Goal: Task Accomplishment & Management: Use online tool/utility

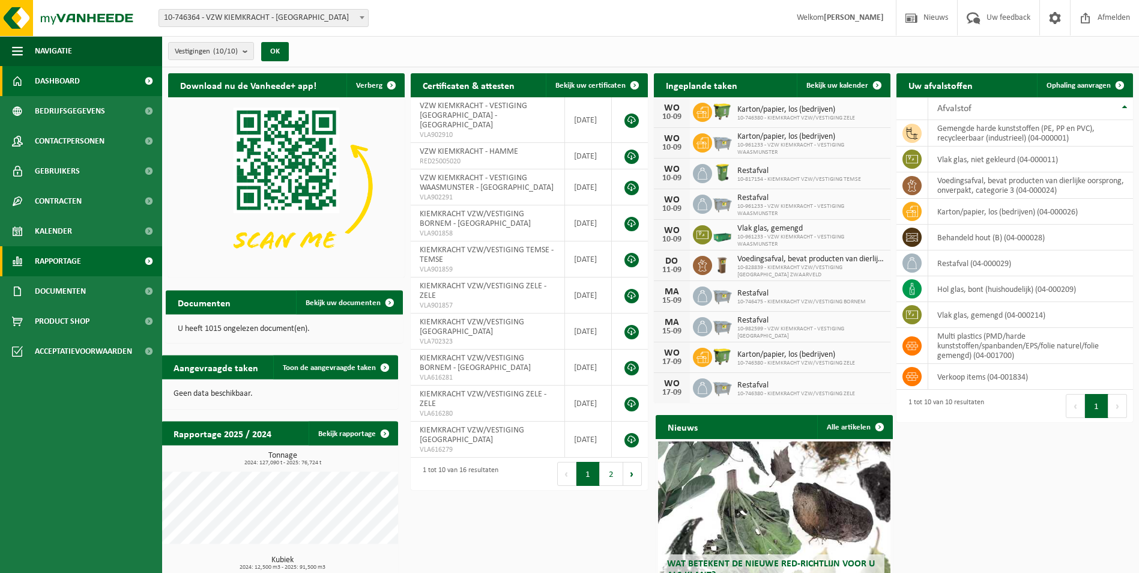
click at [40, 265] on span "Rapportage" at bounding box center [58, 261] width 46 height 30
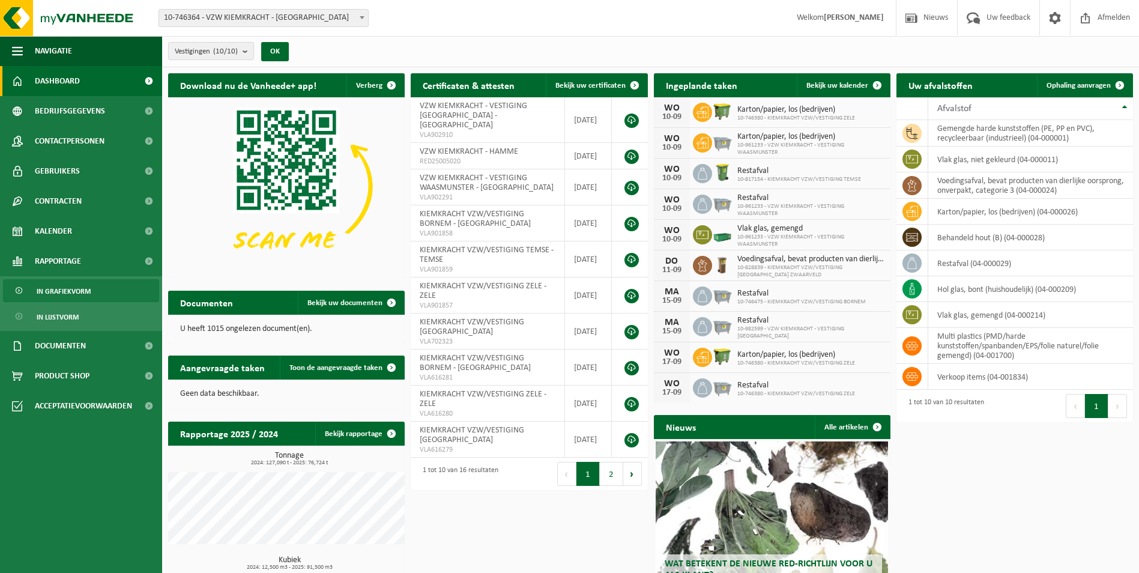
click at [62, 293] on span "In grafiekvorm" at bounding box center [64, 291] width 54 height 23
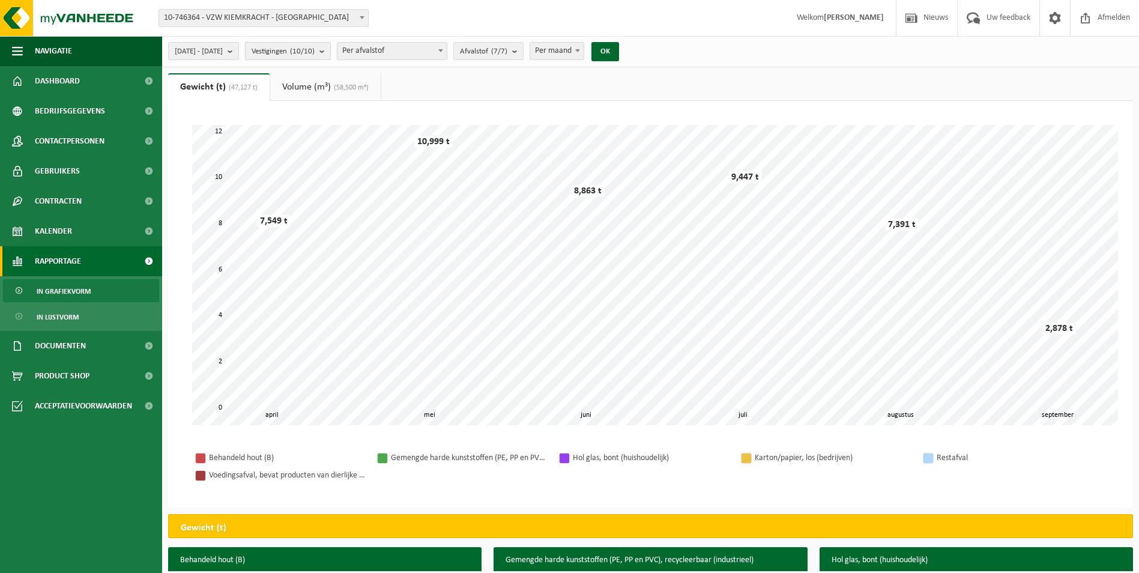
click at [330, 52] on b "submit" at bounding box center [325, 51] width 11 height 17
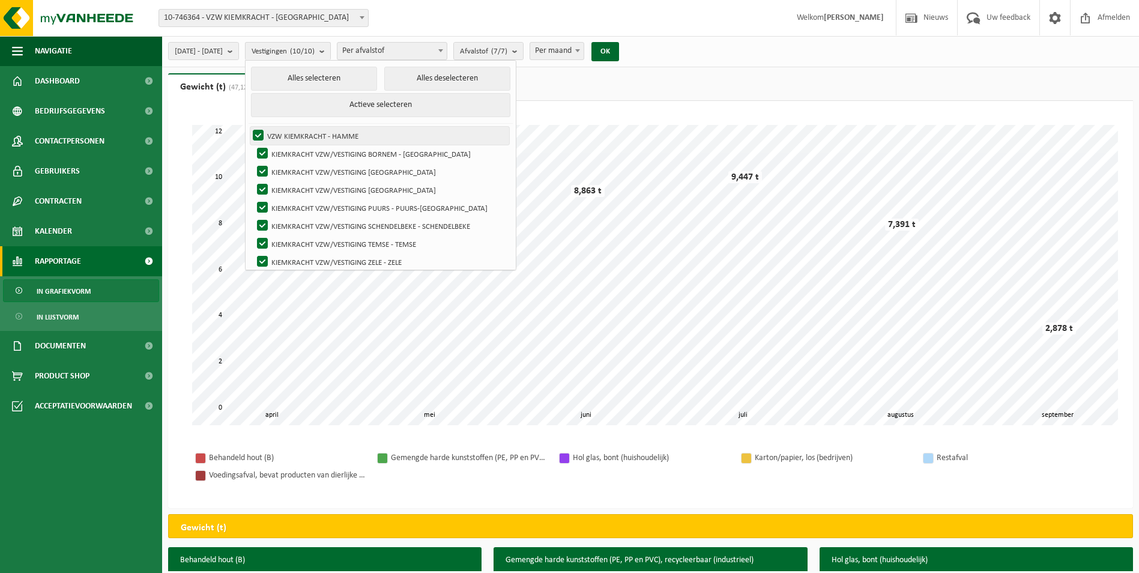
click at [288, 137] on label "VZW KIEMKRACHT - HAMME" at bounding box center [379, 136] width 259 height 18
click at [249, 127] on input "VZW KIEMKRACHT - HAMME" at bounding box center [248, 126] width 1 height 1
checkbox input "false"
click at [293, 153] on label "KIEMKRACHT VZW/VESTIGING BORNEM - [GEOGRAPHIC_DATA]" at bounding box center [382, 154] width 255 height 18
click at [253, 145] on input "KIEMKRACHT VZW/VESTIGING BORNEM - [GEOGRAPHIC_DATA]" at bounding box center [252, 144] width 1 height 1
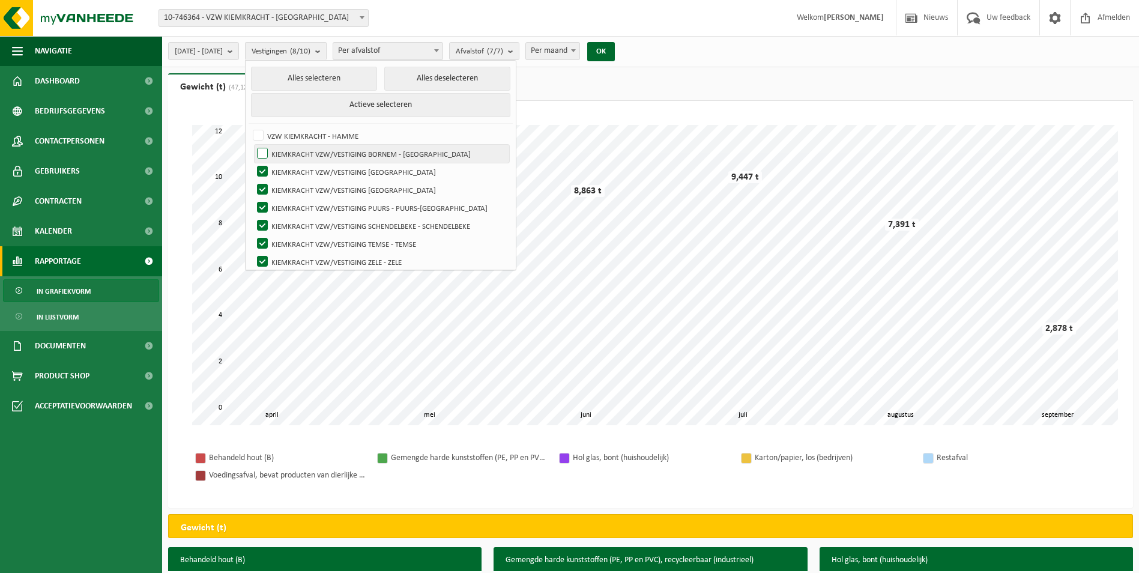
click at [294, 158] on label "KIEMKRACHT VZW/VESTIGING BORNEM - [GEOGRAPHIC_DATA]" at bounding box center [382, 154] width 255 height 18
click at [253, 145] on input "KIEMKRACHT VZW/VESTIGING BORNEM - [GEOGRAPHIC_DATA]" at bounding box center [252, 144] width 1 height 1
checkbox input "true"
click at [294, 188] on label "KIEMKRACHT VZW/VESTIGING [GEOGRAPHIC_DATA]" at bounding box center [382, 190] width 255 height 18
click at [253, 181] on input "KIEMKRACHT VZW/VESTIGING [GEOGRAPHIC_DATA]" at bounding box center [252, 180] width 1 height 1
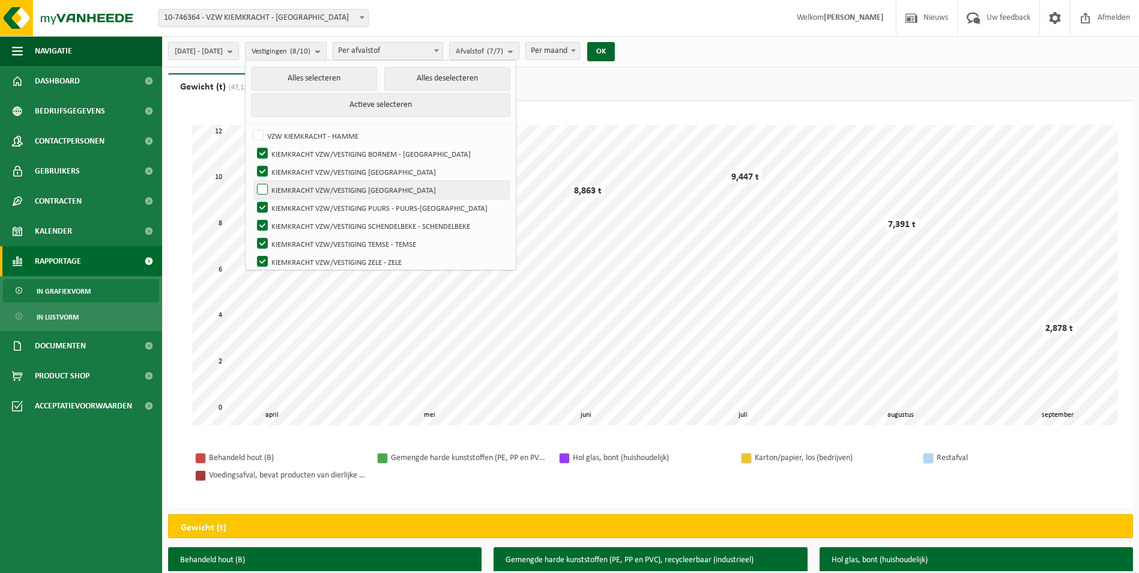
click at [291, 191] on label "KIEMKRACHT VZW/VESTIGING [GEOGRAPHIC_DATA]" at bounding box center [382, 190] width 255 height 18
click at [253, 181] on input "KIEMKRACHT VZW/VESTIGING [GEOGRAPHIC_DATA]" at bounding box center [252, 180] width 1 height 1
checkbox input "true"
click at [291, 169] on label "KIEMKRACHT VZW/VESTIGING [GEOGRAPHIC_DATA]" at bounding box center [382, 172] width 255 height 18
click at [253, 163] on input "KIEMKRACHT VZW/VESTIGING [GEOGRAPHIC_DATA]" at bounding box center [252, 162] width 1 height 1
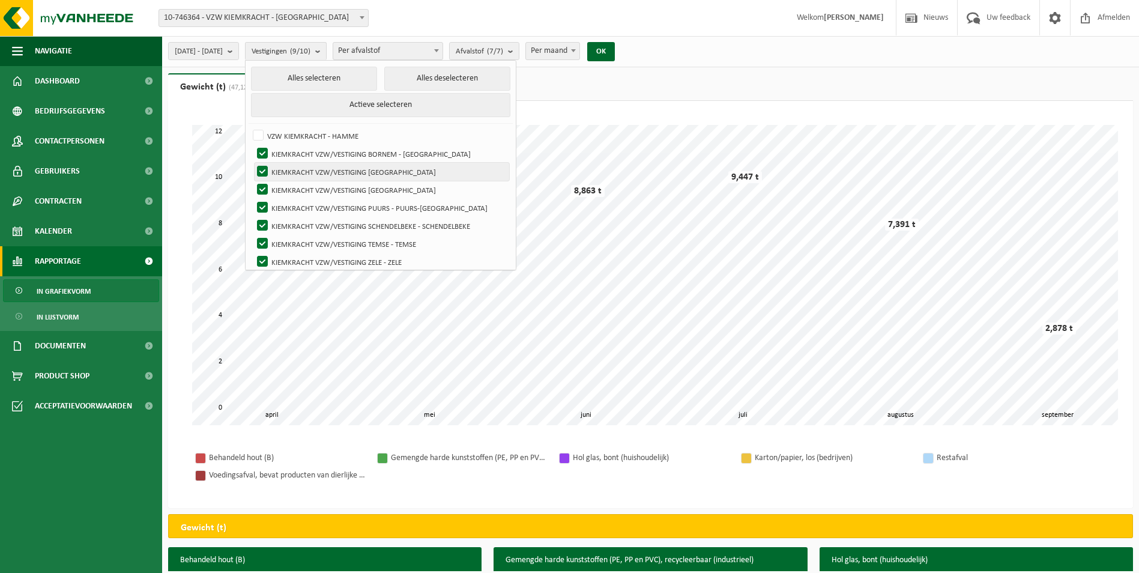
checkbox input "false"
click at [294, 210] on label "KIEMKRACHT VZW/VESTIGING PUURS - PUURS-[GEOGRAPHIC_DATA]" at bounding box center [382, 208] width 255 height 18
click at [253, 199] on input "KIEMKRACHT VZW/VESTIGING PUURS - PUURS-[GEOGRAPHIC_DATA]" at bounding box center [252, 198] width 1 height 1
checkbox input "false"
click at [292, 228] on label "KIEMKRACHT VZW/VESTIGING SCHENDELBEKE - SCHENDELBEKE" at bounding box center [382, 226] width 255 height 18
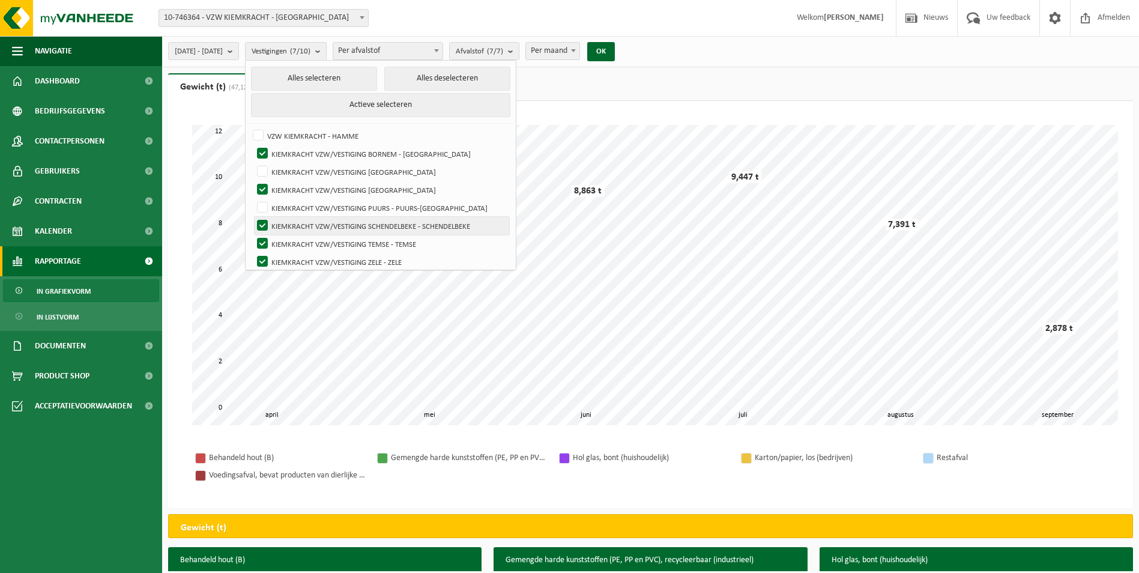
click at [253, 217] on input "KIEMKRACHT VZW/VESTIGING SCHENDELBEKE - SCHENDELBEKE" at bounding box center [252, 216] width 1 height 1
checkbox input "false"
click at [291, 240] on label "KIEMKRACHT VZW/VESTIGING TEMSE - TEMSE" at bounding box center [382, 244] width 255 height 18
click at [253, 235] on input "KIEMKRACHT VZW/VESTIGING TEMSE - TEMSE" at bounding box center [252, 234] width 1 height 1
checkbox input "false"
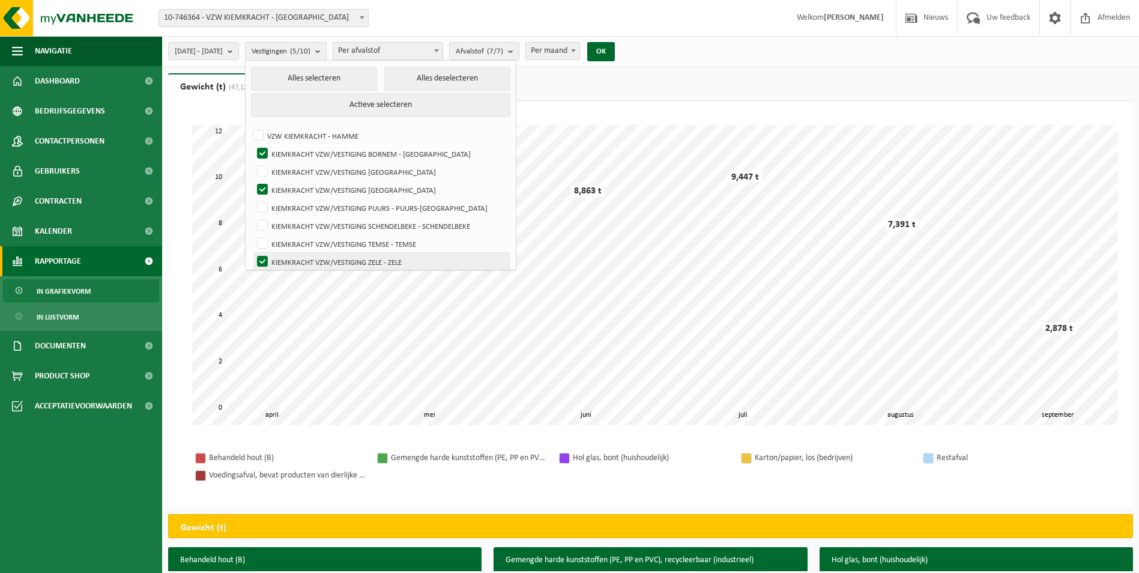
click at [295, 258] on label "KIEMKRACHT VZW/VESTIGING ZELE - ZELE" at bounding box center [382, 262] width 255 height 18
click at [253, 253] on input "KIEMKRACHT VZW/VESTIGING ZELE - ZELE" at bounding box center [252, 252] width 1 height 1
checkbox input "false"
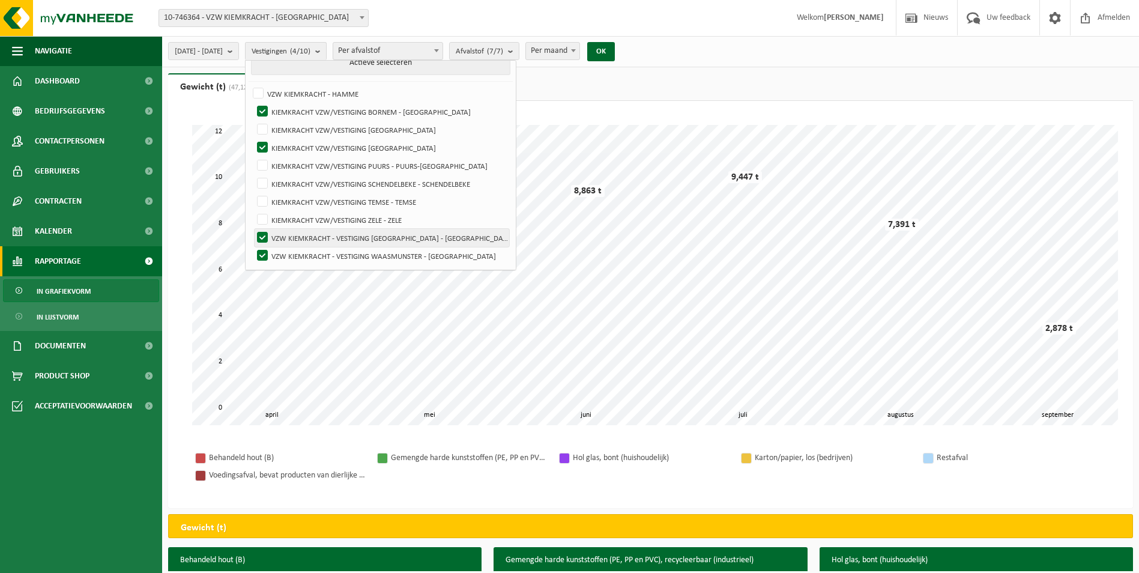
click at [293, 232] on label "VZW KIEMKRACHT - VESTIGING [GEOGRAPHIC_DATA] - [GEOGRAPHIC_DATA]" at bounding box center [382, 238] width 255 height 18
click at [253, 229] on input "VZW KIEMKRACHT - VESTIGING [GEOGRAPHIC_DATA] - [GEOGRAPHIC_DATA]" at bounding box center [252, 228] width 1 height 1
checkbox input "false"
click at [293, 253] on label "VZW KIEMKRACHT - VESTIGING WAASMUNSTER - [GEOGRAPHIC_DATA]" at bounding box center [382, 256] width 255 height 18
click at [253, 247] on input "VZW KIEMKRACHT - VESTIGING WAASMUNSTER - [GEOGRAPHIC_DATA]" at bounding box center [252, 246] width 1 height 1
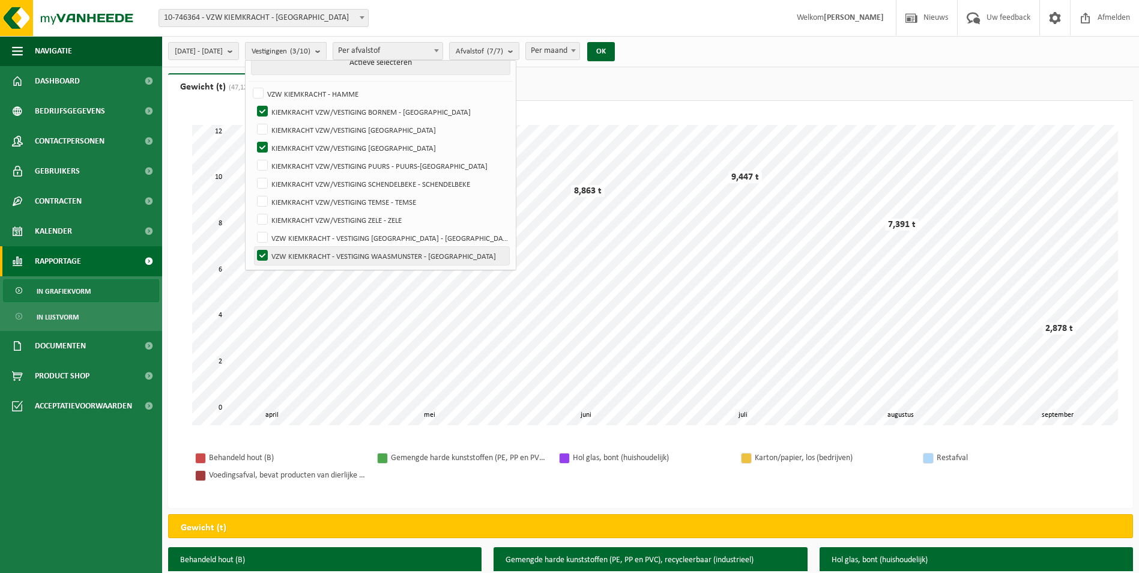
checkbox input "false"
click at [638, 92] on ul "Gewicht (t) (47,127 t) Volume (m³) (58,500 m³)" at bounding box center [650, 87] width 965 height 28
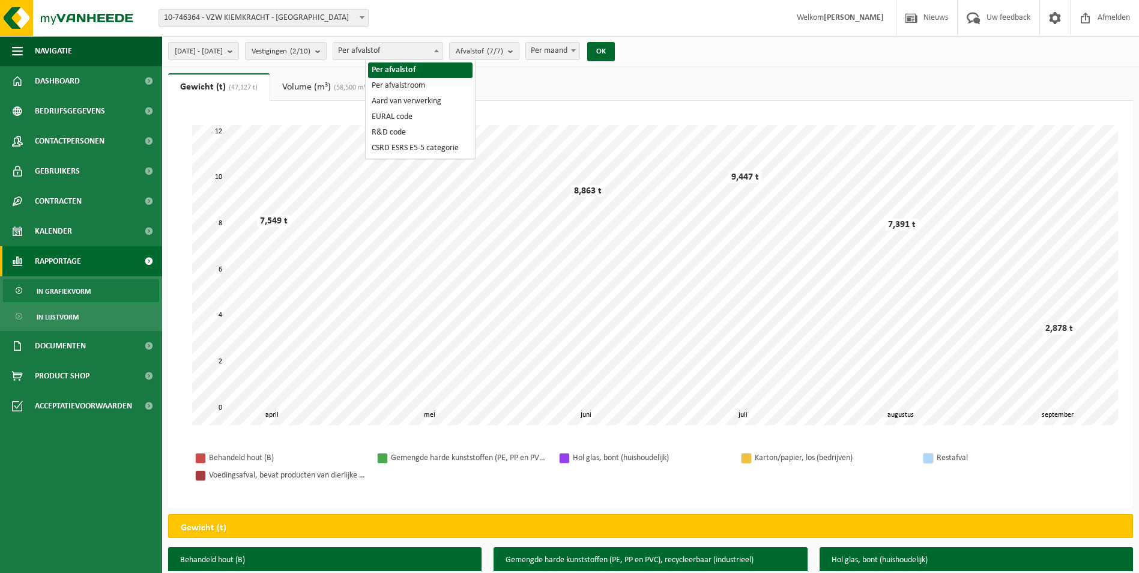
click at [443, 51] on span at bounding box center [437, 51] width 12 height 16
click at [519, 51] on button "Afvalstof (7/7)" at bounding box center [484, 51] width 70 height 18
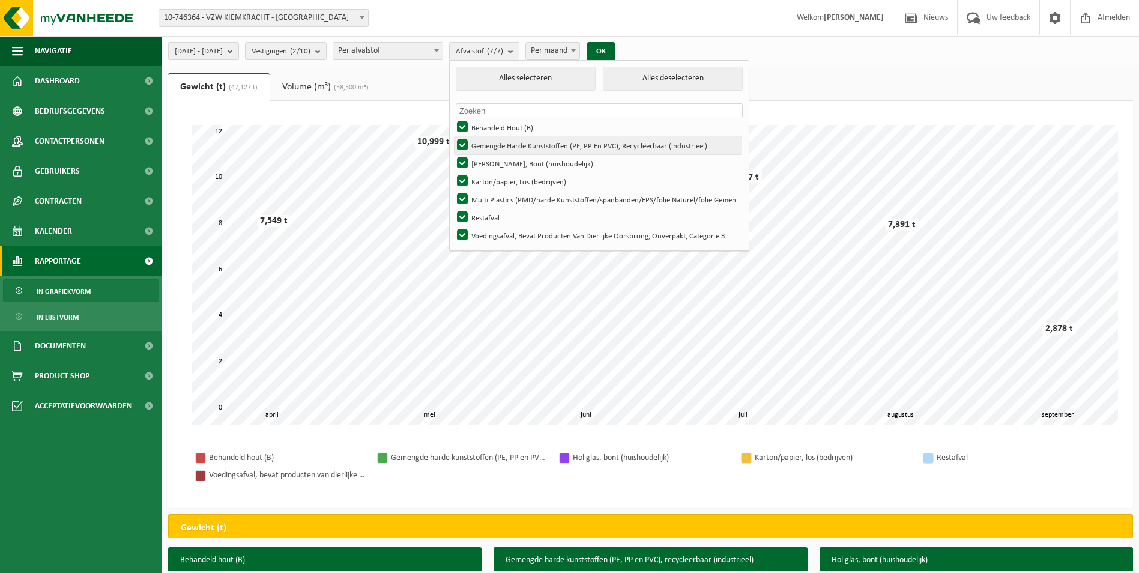
click at [497, 142] on label "Gemengde Harde Kunststoffen (PE, PP En PVC), Recycleerbaar (industrieel)" at bounding box center [598, 145] width 287 height 18
click at [453, 136] on input "Gemengde Harde Kunststoffen (PE, PP En PVC), Recycleerbaar (industrieel)" at bounding box center [452, 136] width 1 height 1
checkbox input "false"
click at [495, 201] on label "Multi Plastics (PMD/harde Kunststoffen/spanbanden/EPS/folie Naturel/folie Gemen…" at bounding box center [598, 199] width 287 height 18
click at [453, 190] on input "Multi Plastics (PMD/harde Kunststoffen/spanbanden/EPS/folie Naturel/folie Gemen…" at bounding box center [452, 190] width 1 height 1
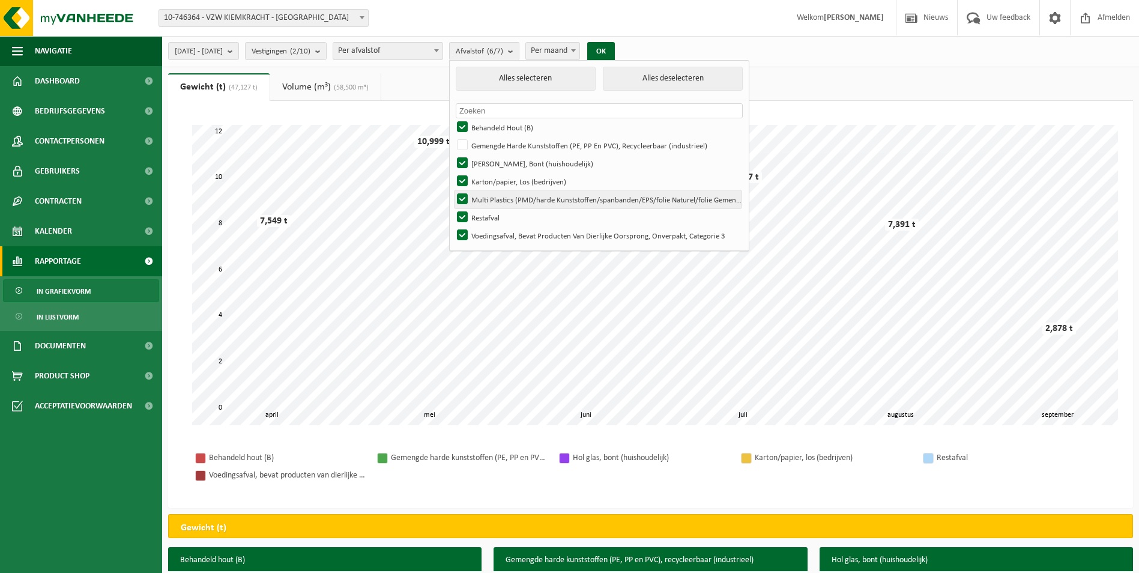
checkbox input "false"
click at [496, 237] on label "Voedingsafval, Bevat Producten Van Dierlijke Oorsprong, Onverpakt, Categorie 3" at bounding box center [598, 235] width 287 height 18
click at [453, 226] on input "Voedingsafval, Bevat Producten Van Dierlijke Oorsprong, Onverpakt, Categorie 3" at bounding box center [452, 226] width 1 height 1
checkbox input "false"
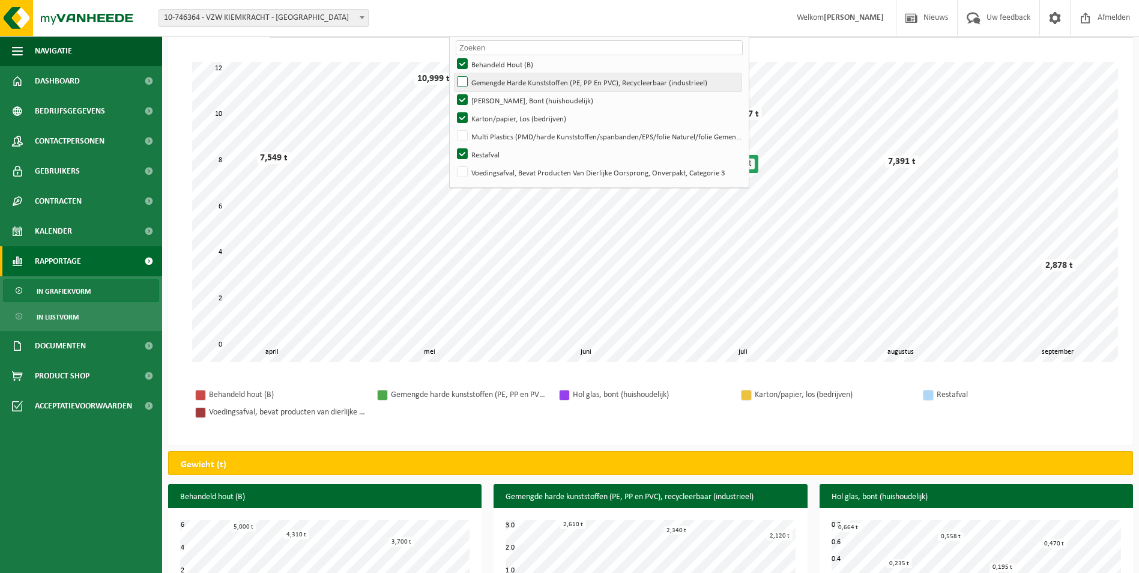
scroll to position [0, 0]
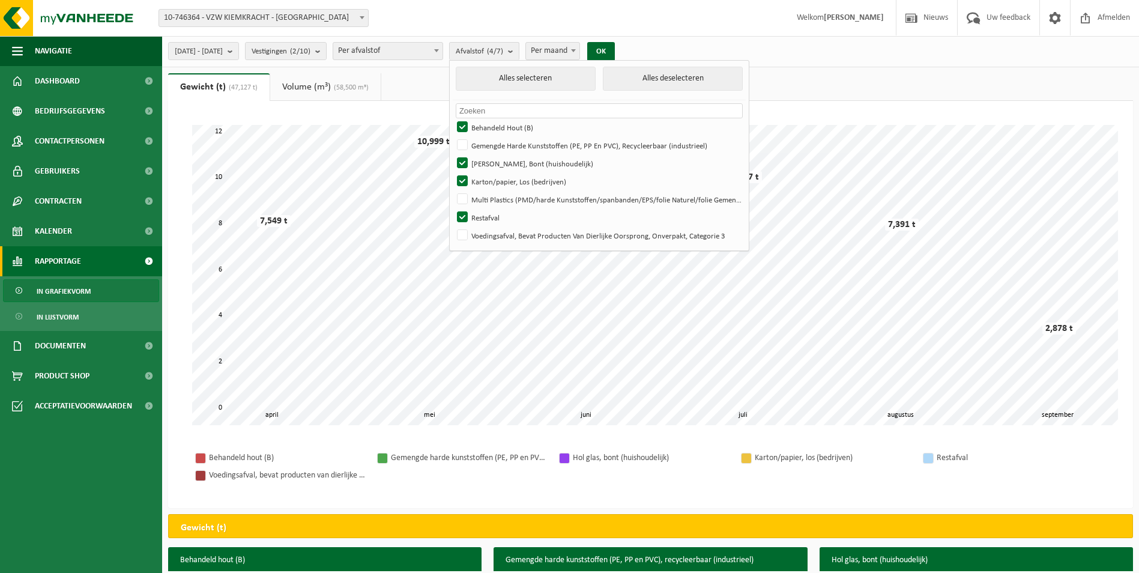
click at [670, 53] on div "[DATE] - [DATE] Huidige maand Vorige maand Laatste 6 maanden Huidig jaar Vorig …" at bounding box center [650, 51] width 977 height 31
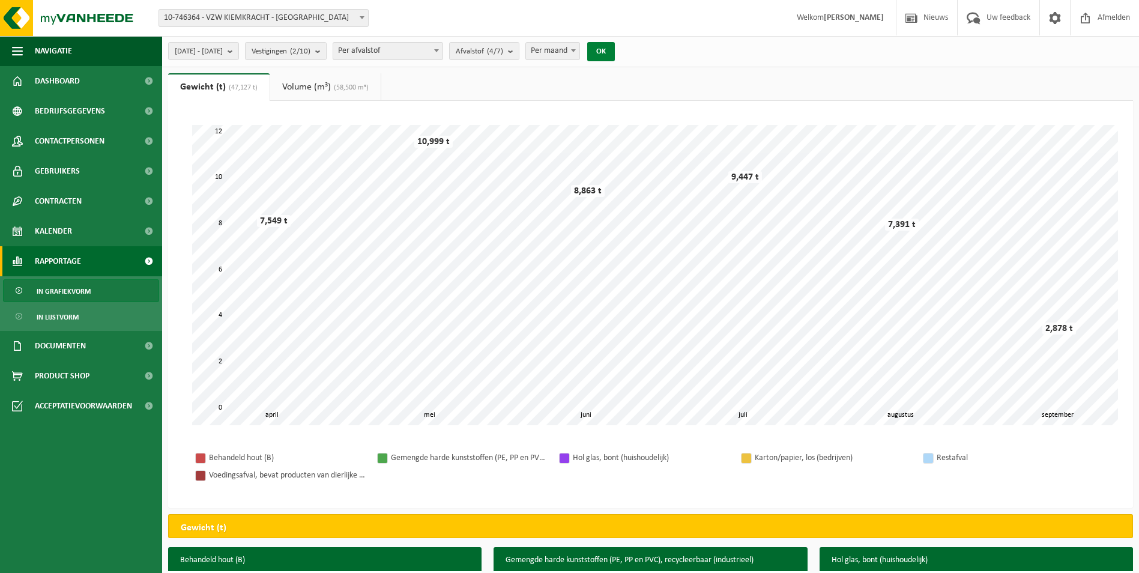
click at [615, 52] on button "OK" at bounding box center [601, 51] width 28 height 19
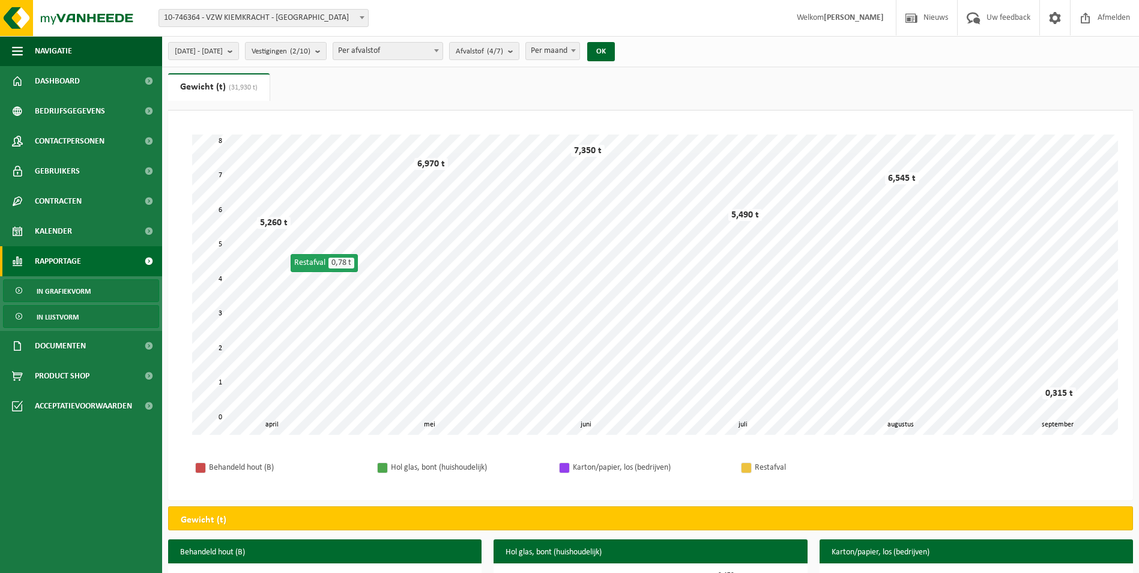
click at [70, 317] on span "In lijstvorm" at bounding box center [58, 317] width 42 height 23
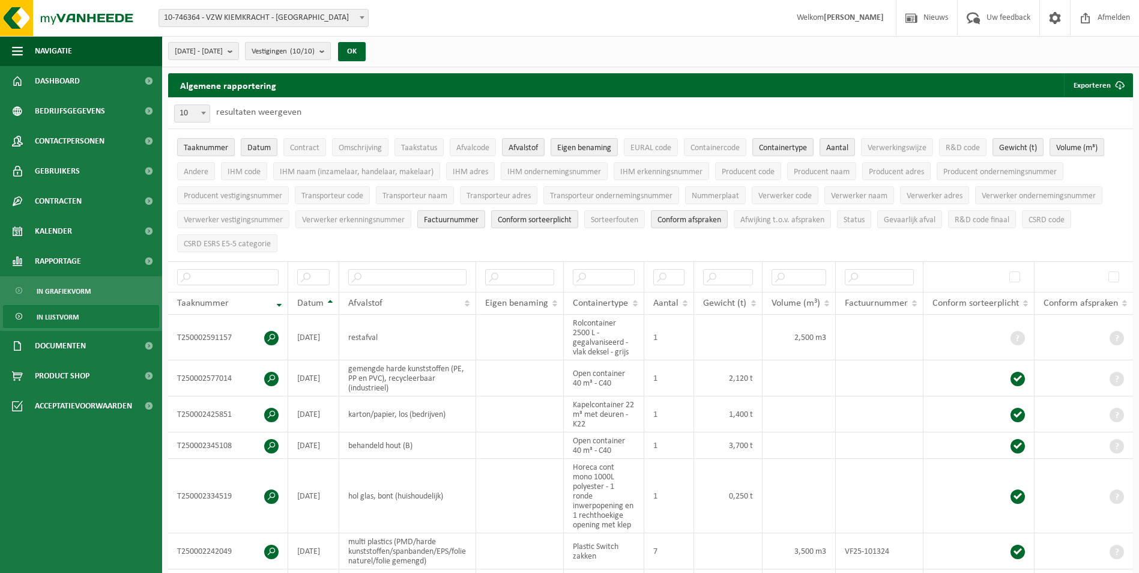
click at [315, 53] on count "(10/10)" at bounding box center [302, 51] width 25 height 8
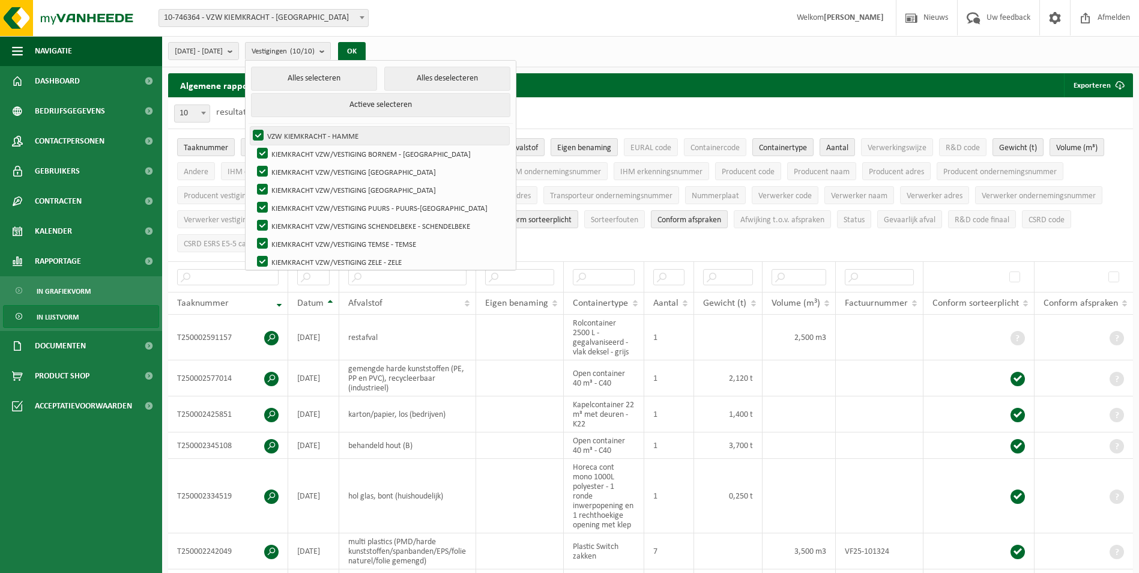
click at [292, 139] on label "VZW KIEMKRACHT - HAMME" at bounding box center [379, 136] width 259 height 18
click at [249, 127] on input "VZW KIEMKRACHT - HAMME" at bounding box center [248, 126] width 1 height 1
checkbox input "false"
click at [437, 76] on button "Alles deselecteren" at bounding box center [447, 79] width 126 height 24
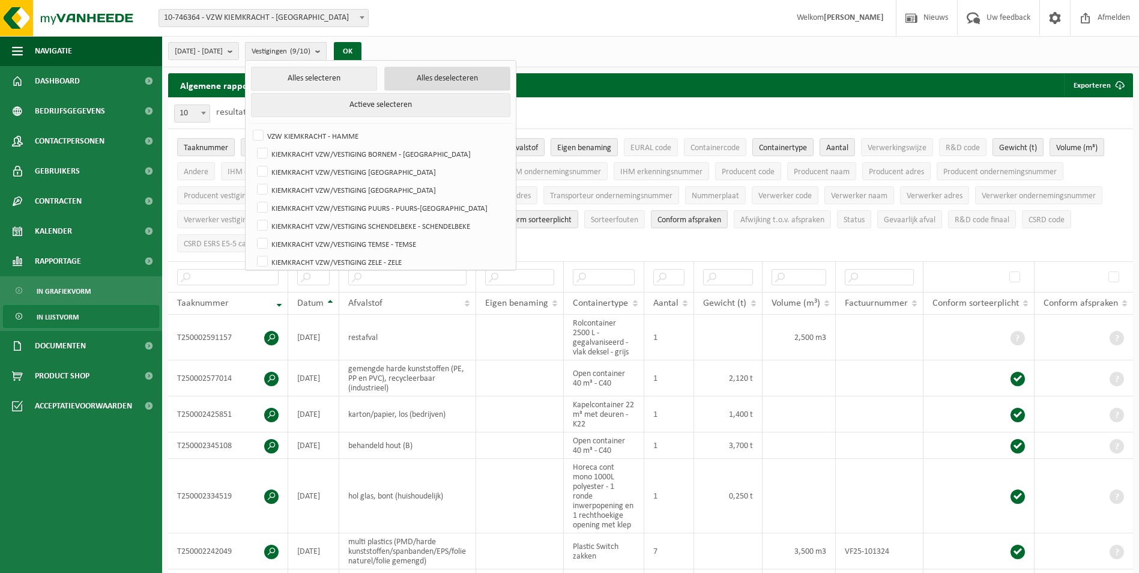
checkbox input "false"
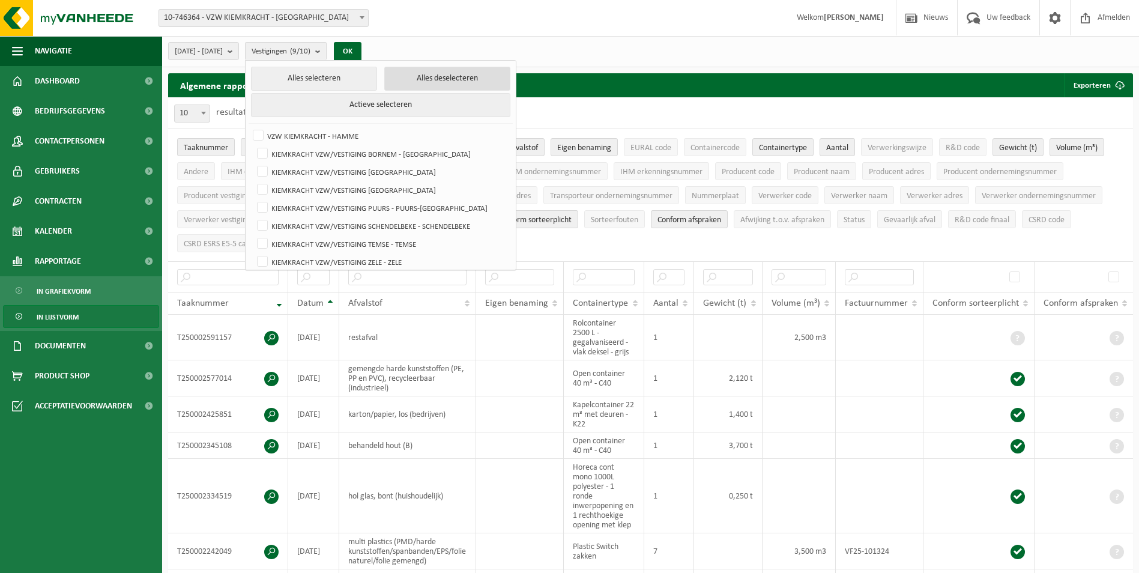
checkbox input "false"
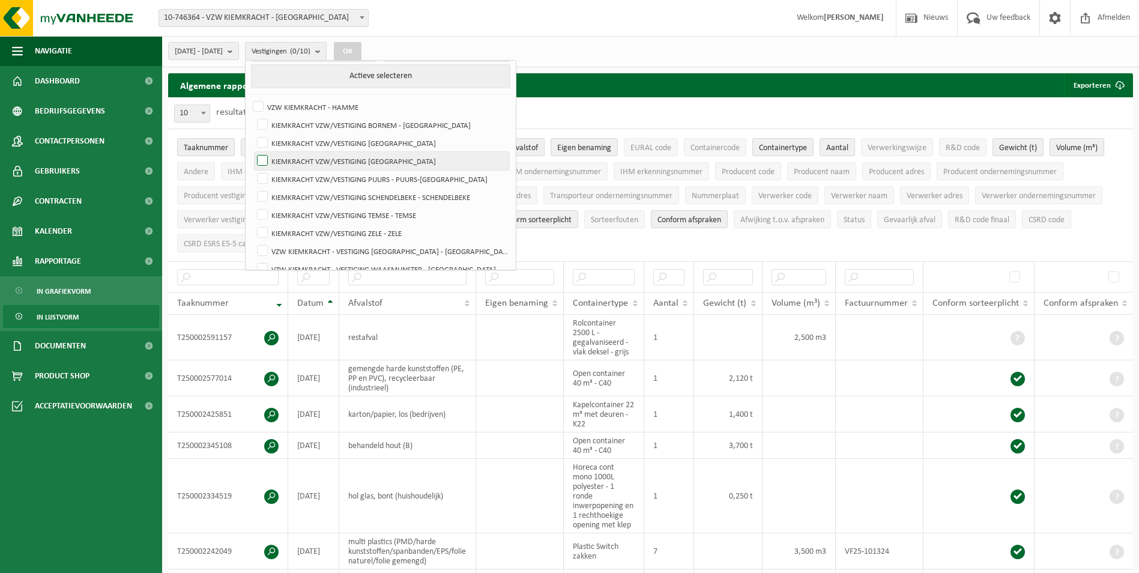
scroll to position [42, 0]
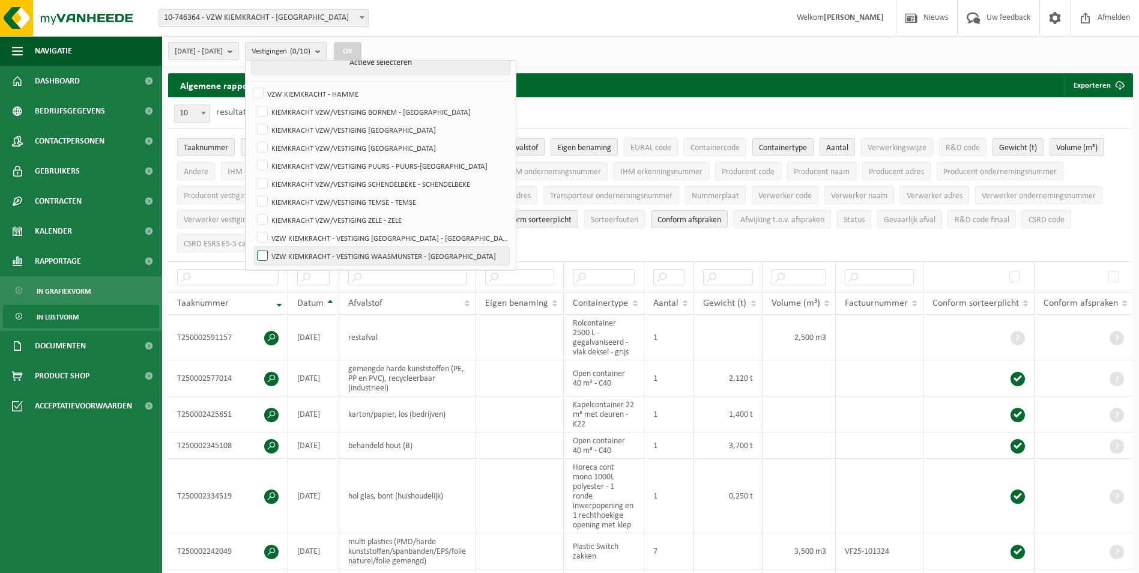
click at [294, 254] on label "VZW KIEMKRACHT - VESTIGING WAASMUNSTER - [GEOGRAPHIC_DATA]" at bounding box center [382, 256] width 255 height 18
click at [253, 247] on input "VZW KIEMKRACHT - VESTIGING WAASMUNSTER - [GEOGRAPHIC_DATA]" at bounding box center [252, 246] width 1 height 1
checkbox input "true"
click at [448, 50] on div "2025-04-01 - 2025-09-10 Huidige maand Vorige maand Laatste 6 maanden Huidig jaa…" at bounding box center [650, 51] width 977 height 31
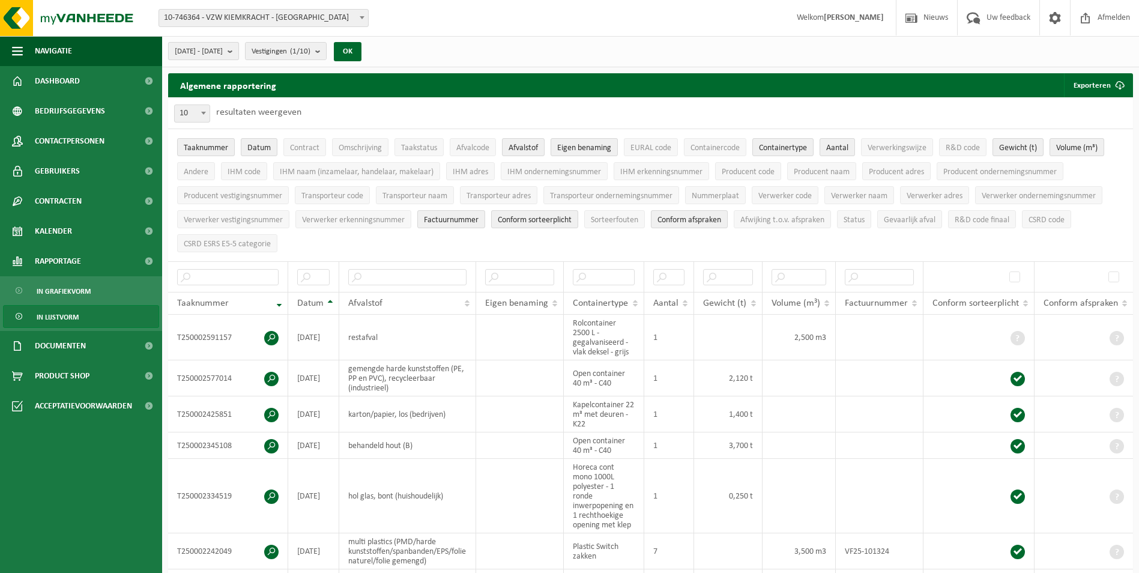
click at [223, 53] on span "[DATE] - [DATE]" at bounding box center [199, 52] width 48 height 18
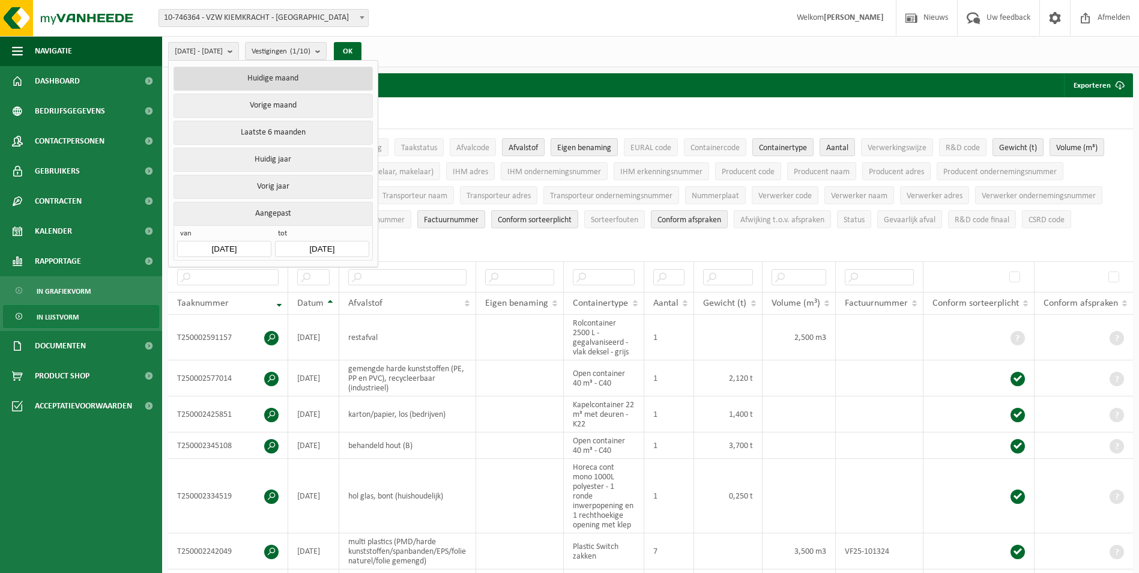
click at [265, 85] on button "Huidige maand" at bounding box center [273, 79] width 199 height 24
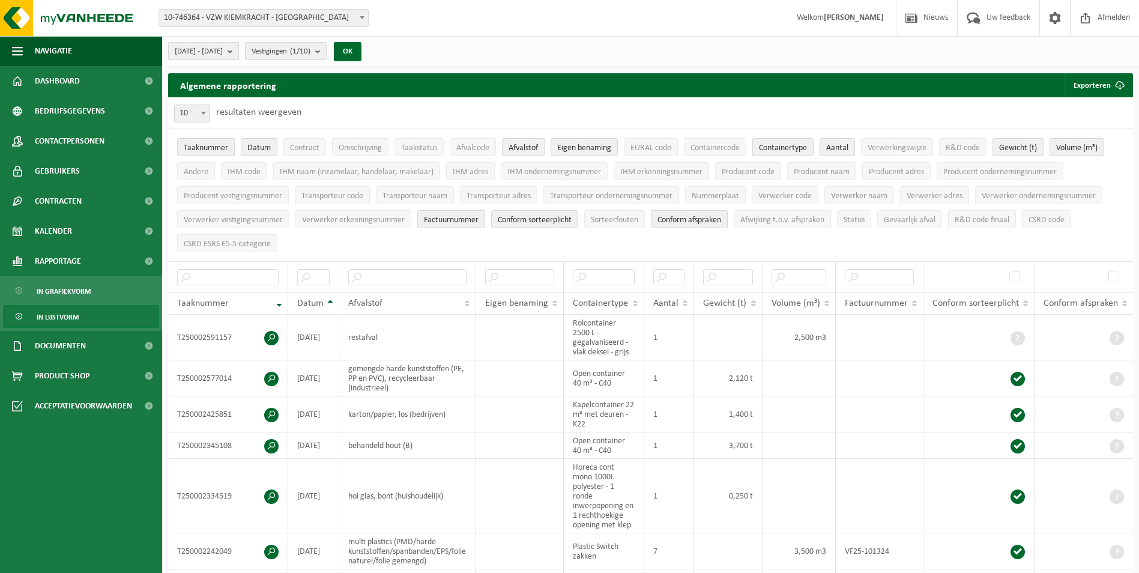
click at [238, 55] on b "submit" at bounding box center [233, 51] width 11 height 17
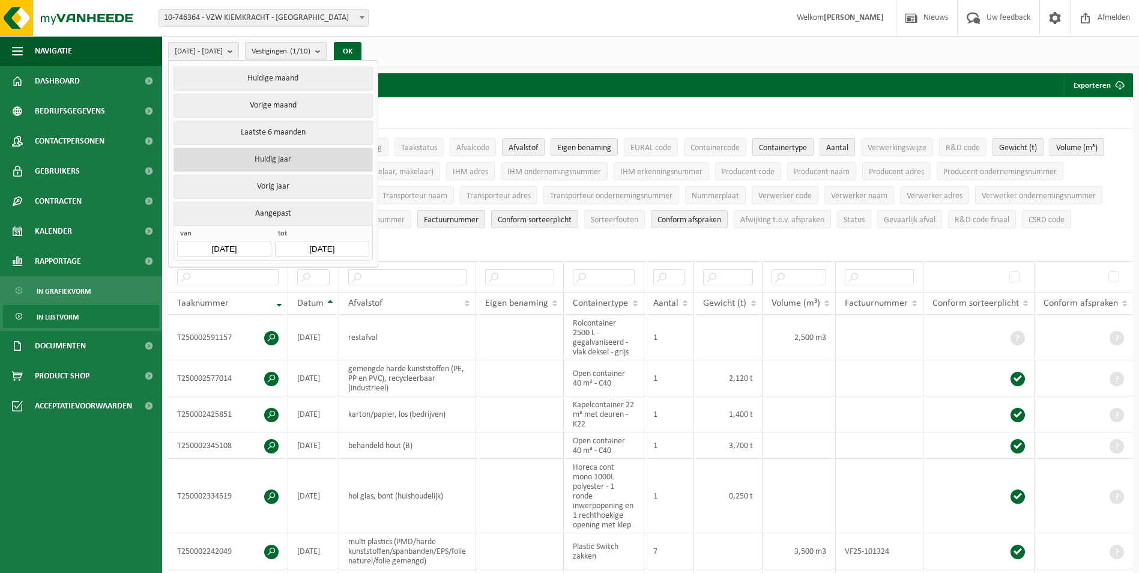
click at [256, 157] on button "Huidig jaar" at bounding box center [273, 160] width 199 height 24
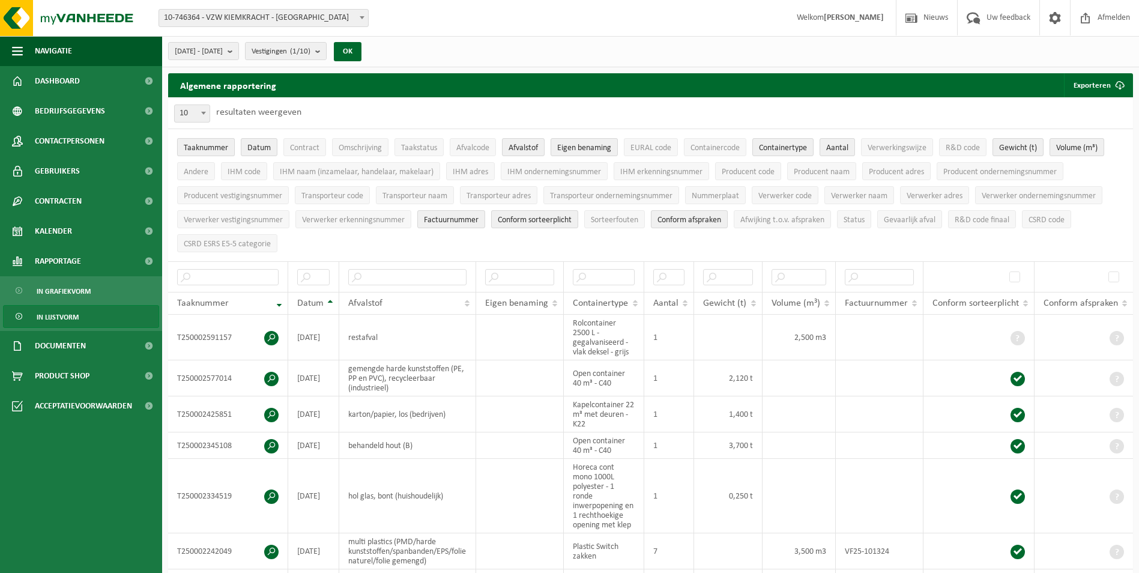
click at [224, 144] on span "Taaknummer" at bounding box center [206, 148] width 44 height 9
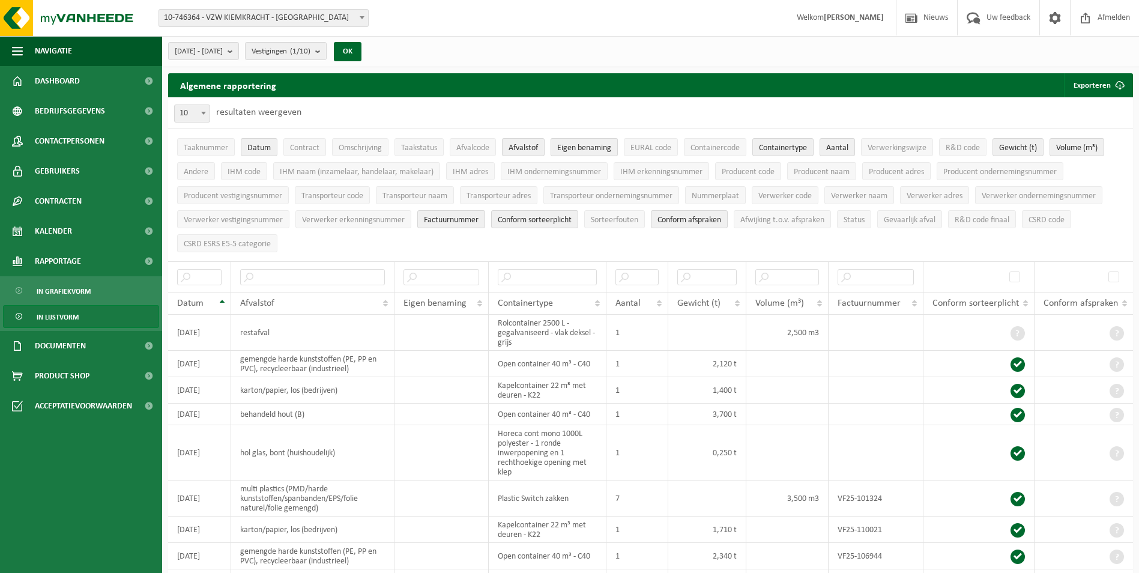
click at [601, 145] on span "Eigen benaming" at bounding box center [584, 148] width 54 height 9
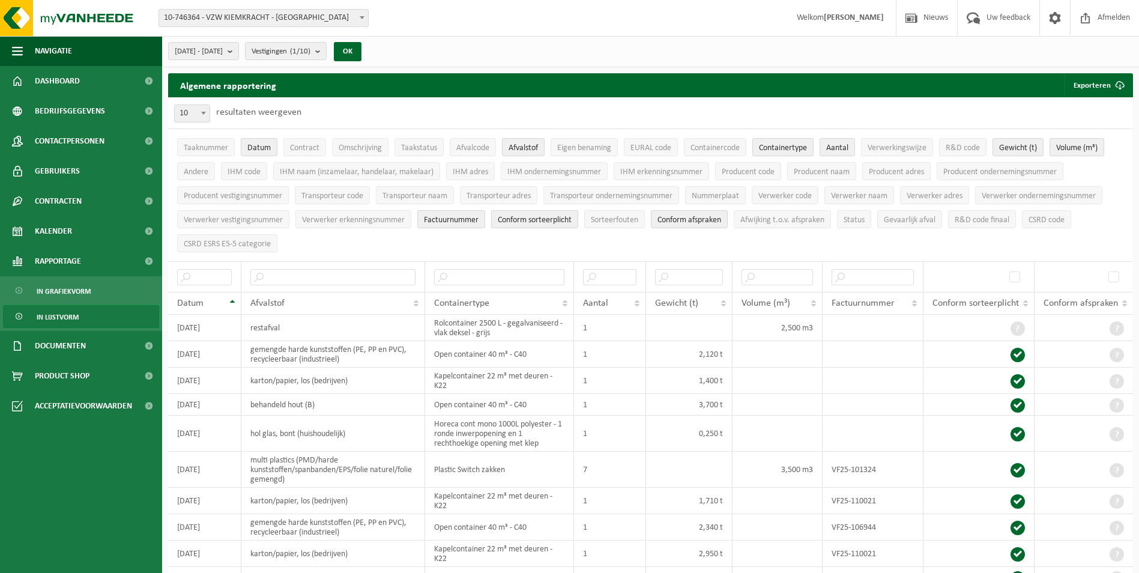
click at [793, 150] on span "Containertype" at bounding box center [783, 148] width 48 height 9
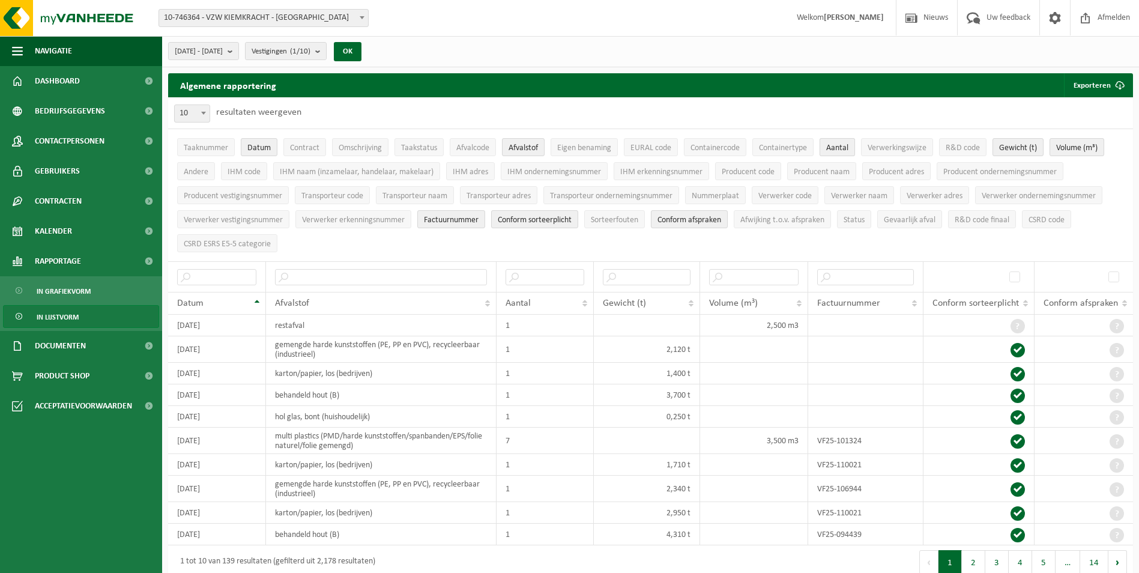
click at [841, 153] on button "Aantal" at bounding box center [837, 147] width 35 height 18
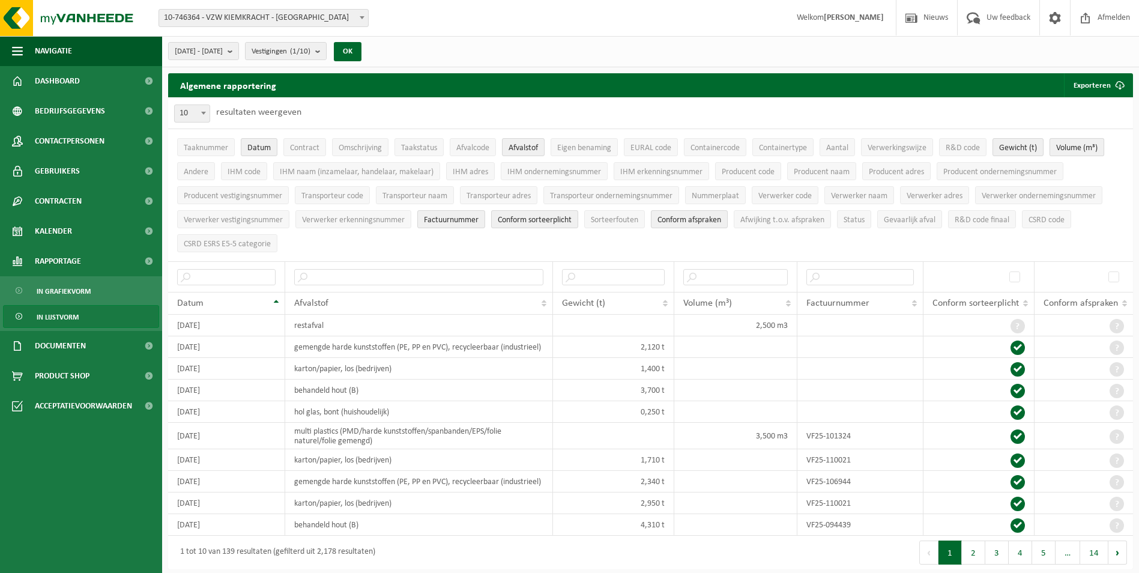
click at [1080, 153] on span "Volume (m³)" at bounding box center [1076, 148] width 41 height 9
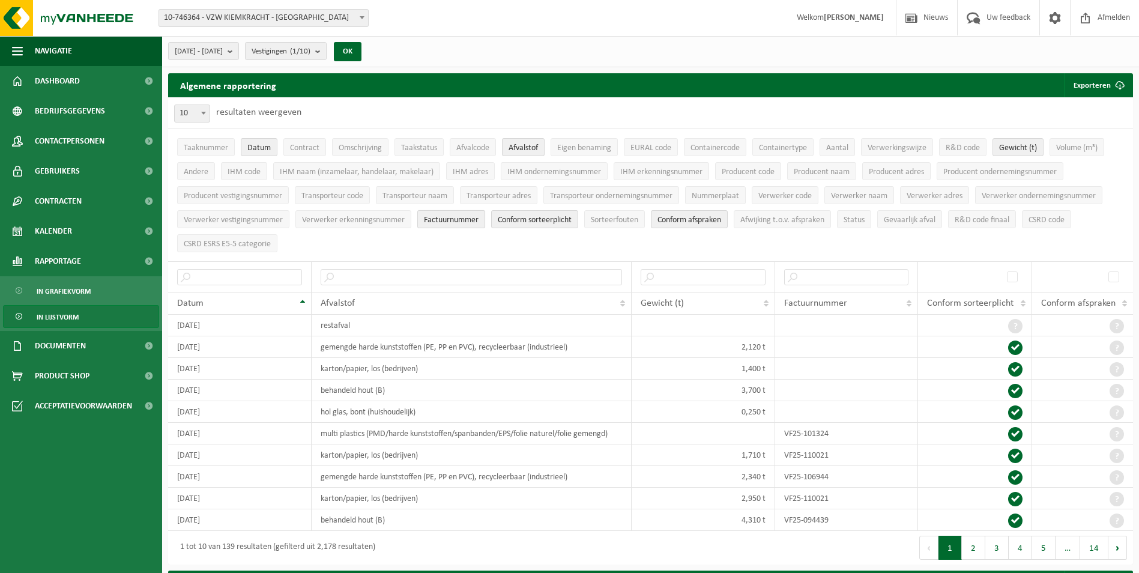
click at [461, 216] on span "Factuurnummer" at bounding box center [451, 220] width 55 height 9
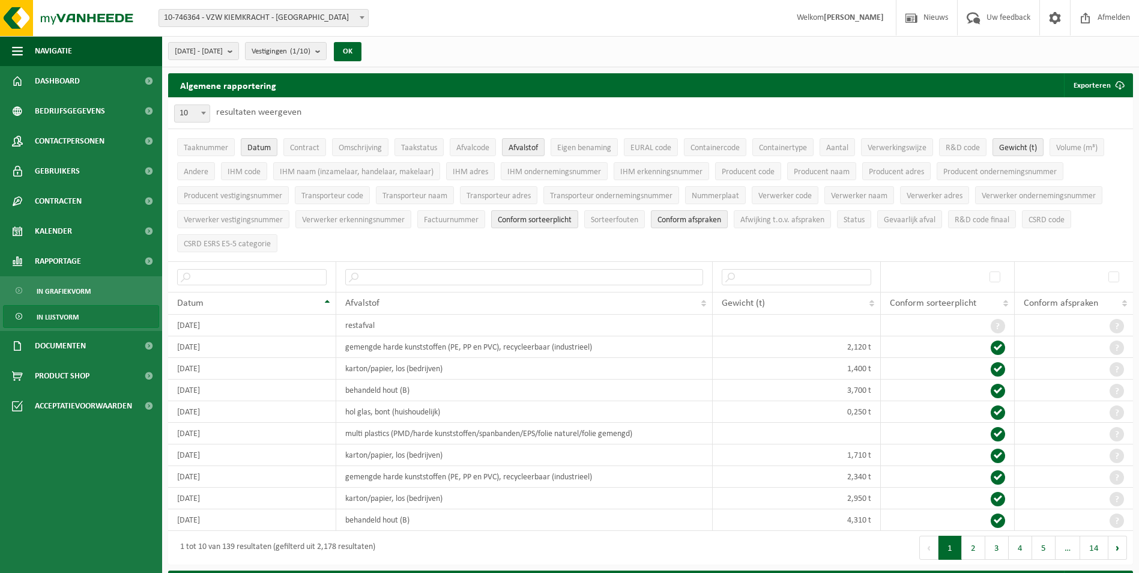
click at [536, 207] on li "Conform sorteerplicht" at bounding box center [534, 219] width 93 height 24
click at [537, 216] on span "Conform sorteerplicht" at bounding box center [535, 220] width 74 height 9
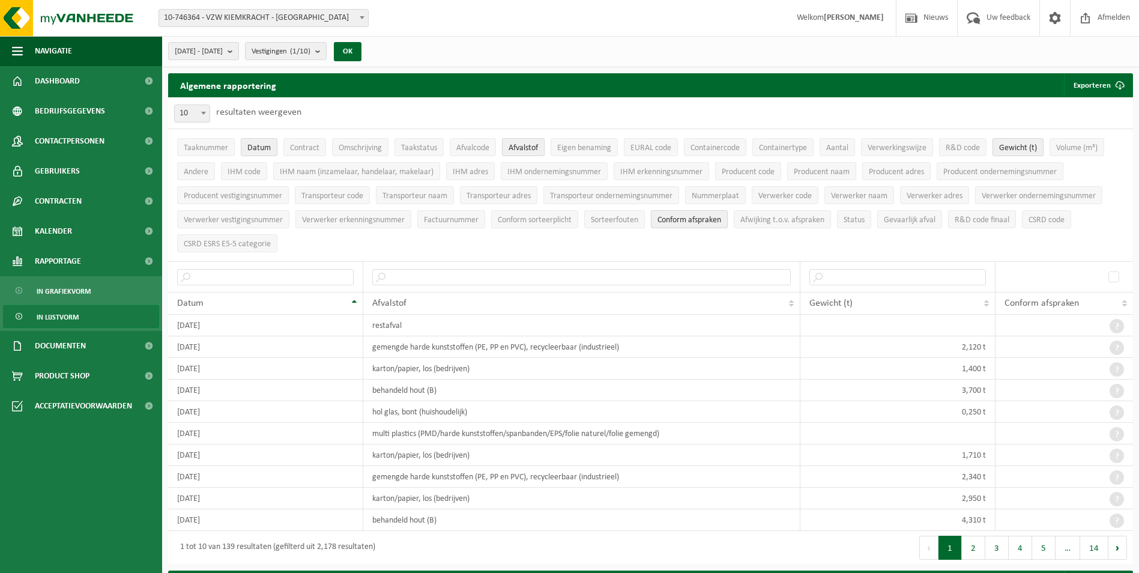
click at [679, 221] on span "Conform afspraken" at bounding box center [690, 220] width 64 height 9
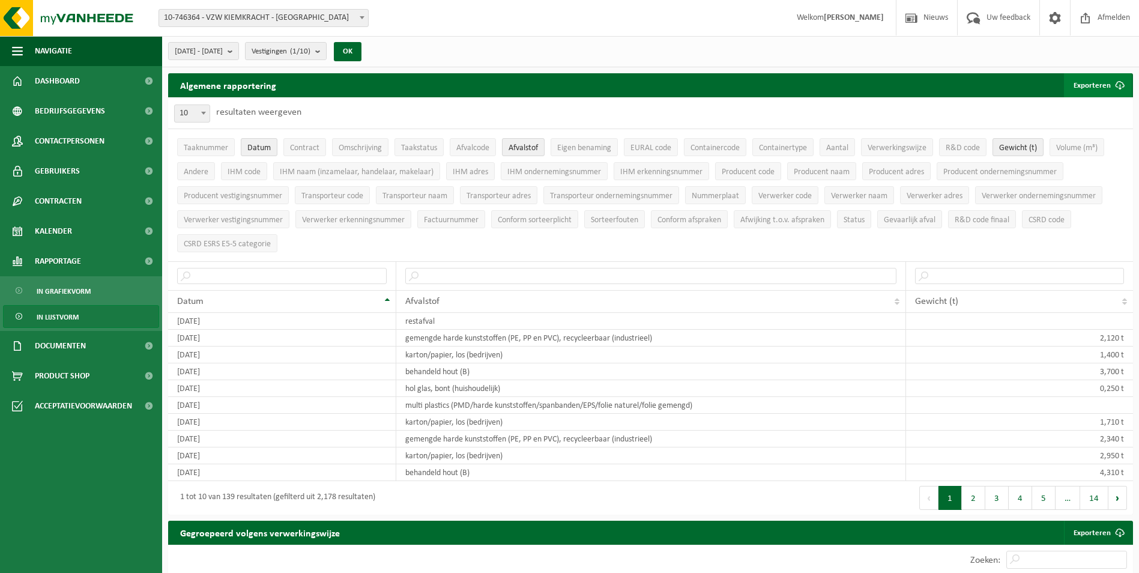
click at [1095, 91] on button "Exporteren" at bounding box center [1098, 85] width 68 height 24
click at [1078, 118] on link "Enkel mijn selectie" at bounding box center [1077, 109] width 109 height 24
click at [238, 48] on b "submit" at bounding box center [233, 51] width 11 height 17
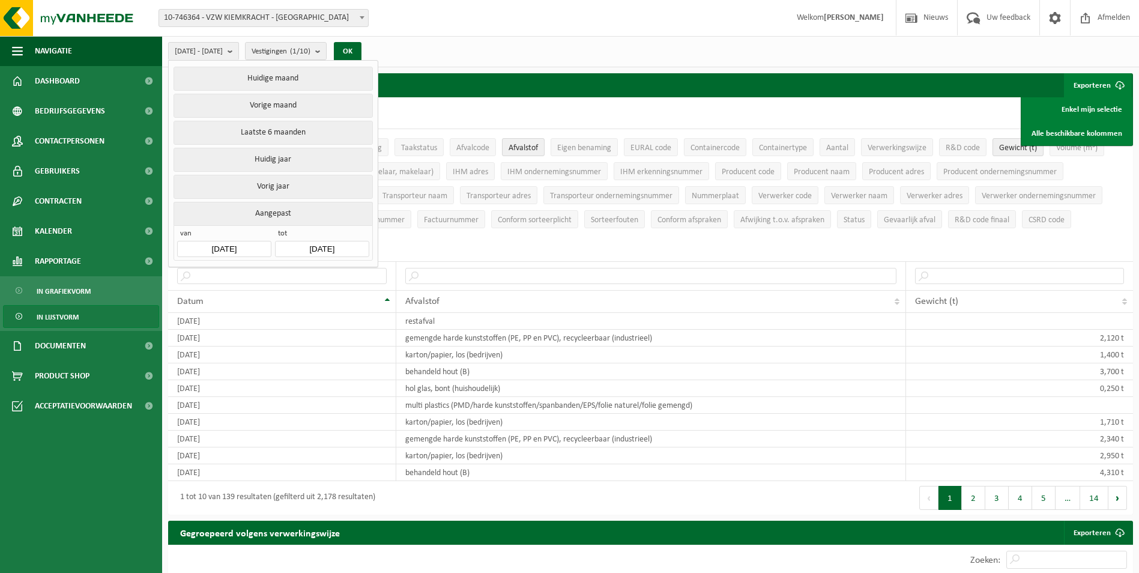
click at [210, 244] on input "2025-01-01" at bounding box center [224, 249] width 94 height 16
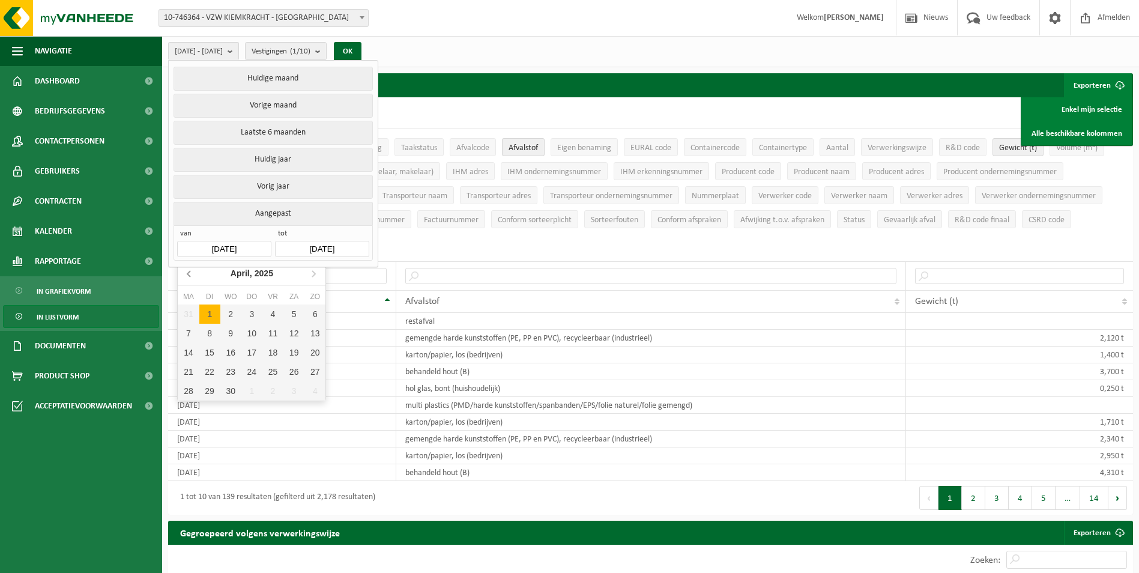
click at [186, 277] on icon at bounding box center [189, 273] width 19 height 19
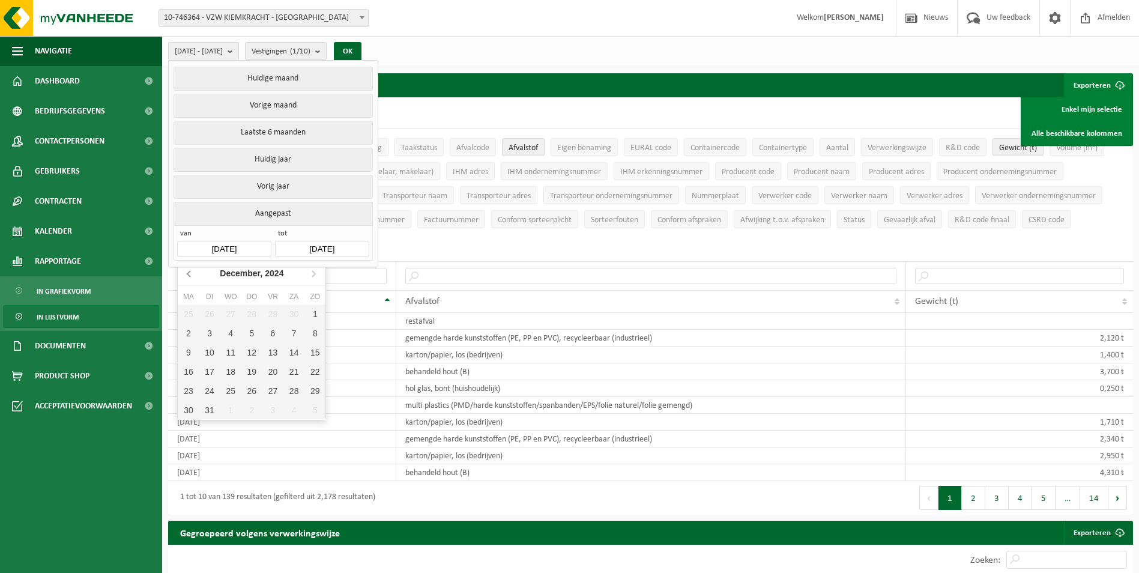
click at [186, 277] on icon at bounding box center [189, 273] width 19 height 19
click at [311, 307] on div "1" at bounding box center [314, 313] width 21 height 19
type input "2024-09-01"
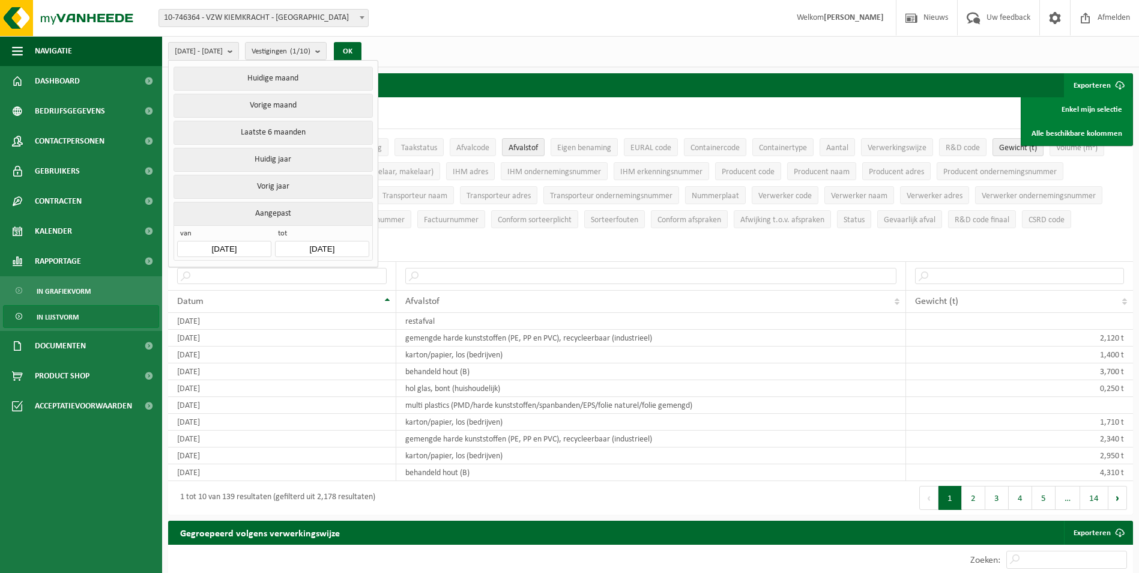
click at [459, 57] on div "2024-09-01 - 2025-09-10 Huidige maand Vorige maand Laatste 6 maanden Huidig jaa…" at bounding box center [650, 51] width 977 height 31
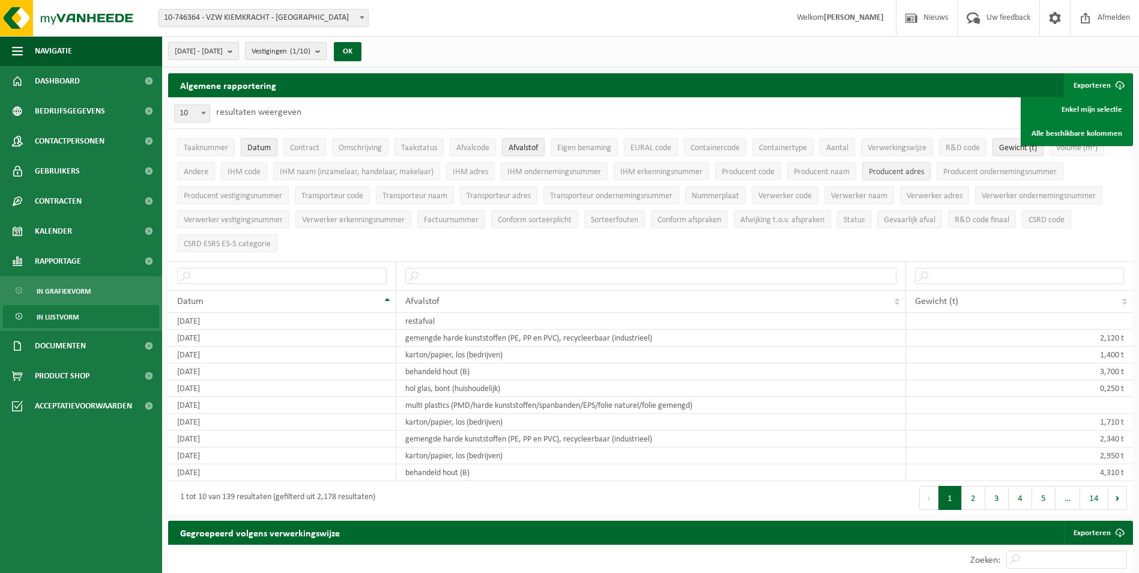
click at [909, 174] on span "Producent adres" at bounding box center [896, 172] width 55 height 9
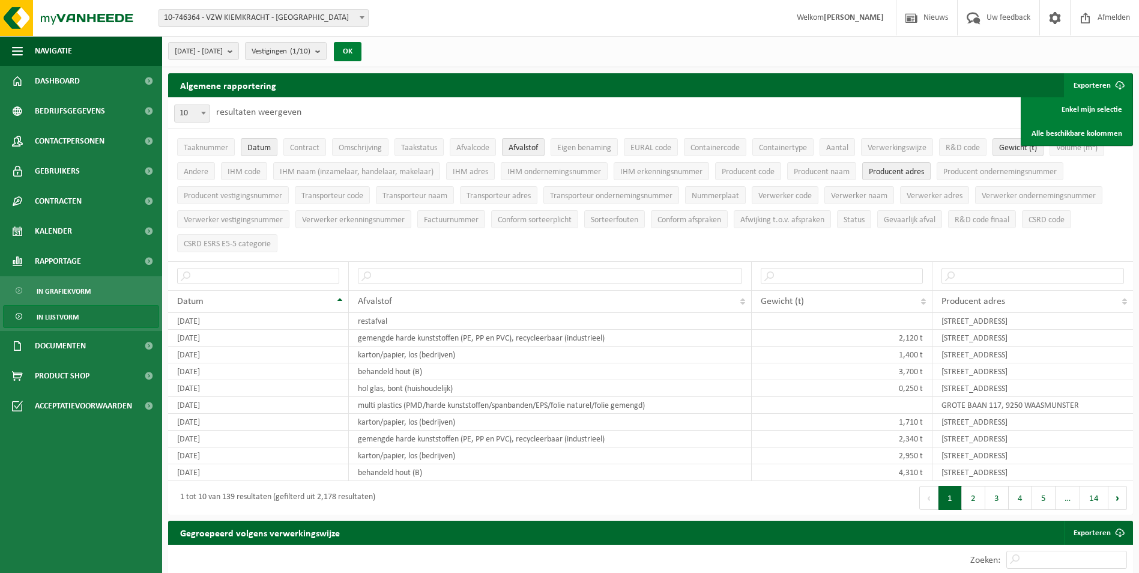
click at [362, 47] on button "OK" at bounding box center [348, 51] width 28 height 19
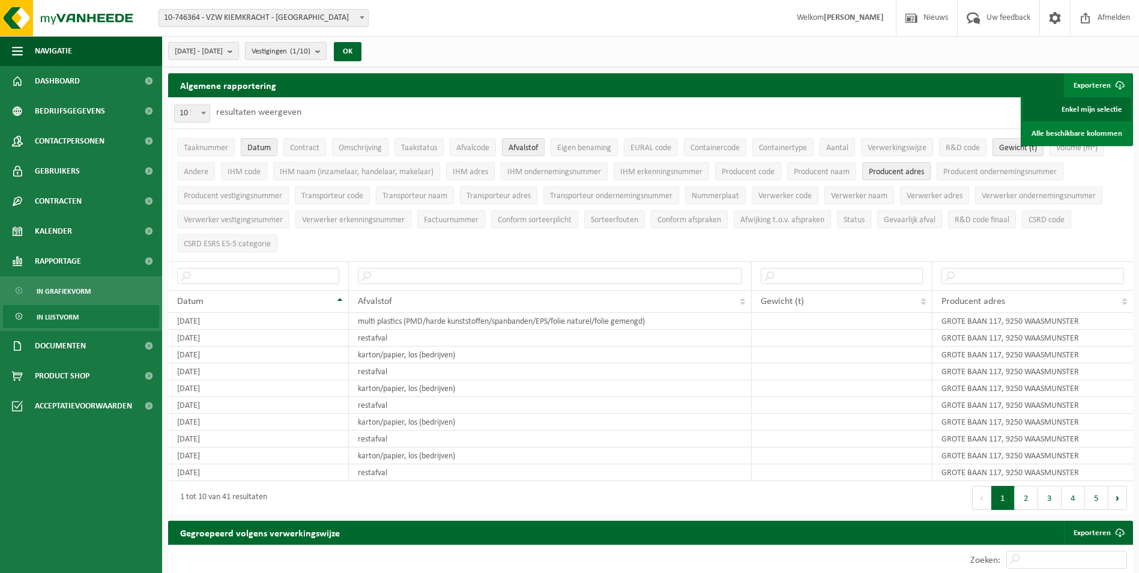
click at [1088, 107] on link "Enkel mijn selectie" at bounding box center [1077, 109] width 109 height 24
